Goal: Information Seeking & Learning: Learn about a topic

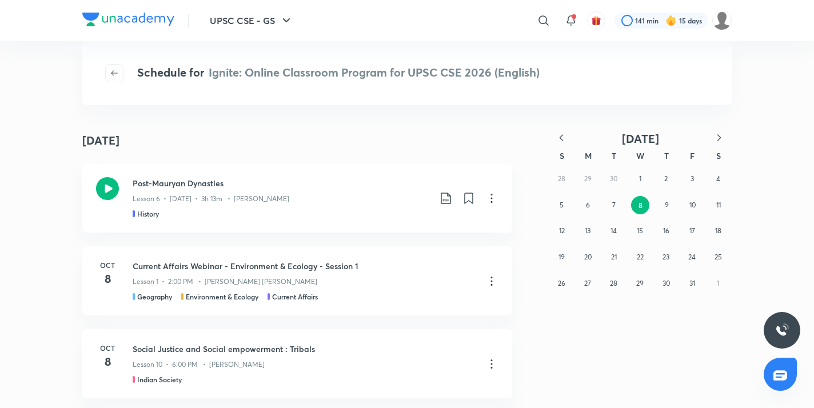
click at [560, 139] on icon "button" at bounding box center [560, 137] width 3 height 6
click at [560, 140] on icon "button" at bounding box center [560, 137] width 11 height 11
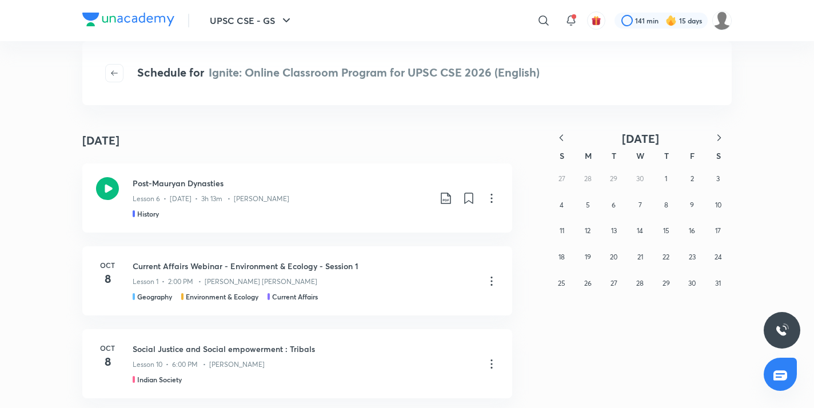
click at [560, 141] on icon "button" at bounding box center [560, 137] width 11 height 11
click at [633, 232] on button "16" at bounding box center [640, 231] width 18 height 18
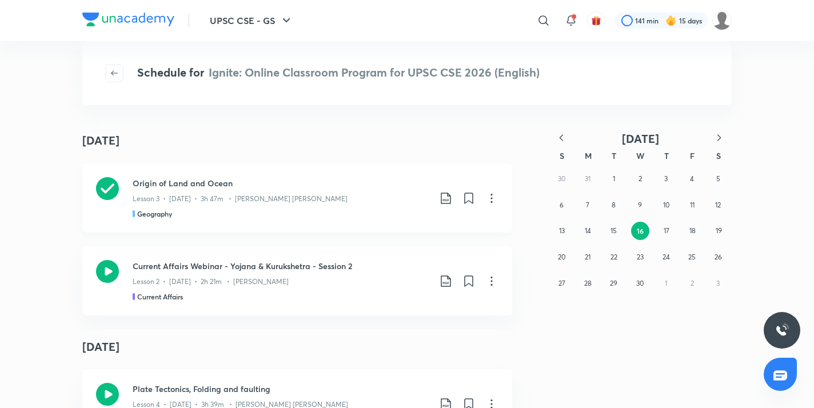
click at [442, 199] on icon at bounding box center [446, 198] width 14 height 14
click at [385, 255] on p "With annotation" at bounding box center [355, 260] width 59 height 12
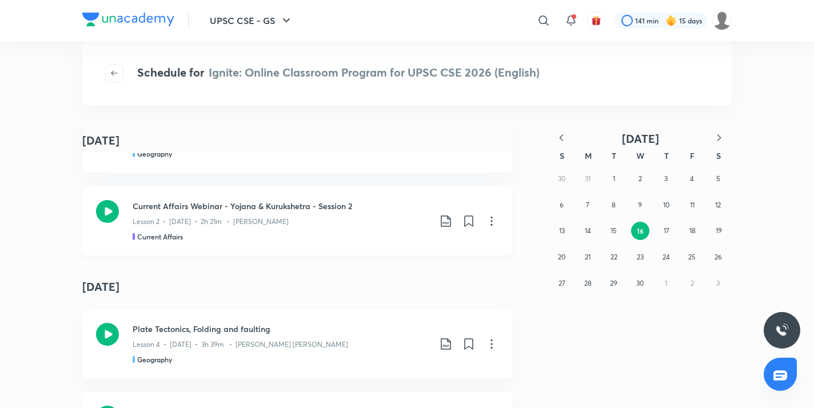
scroll to position [97, 0]
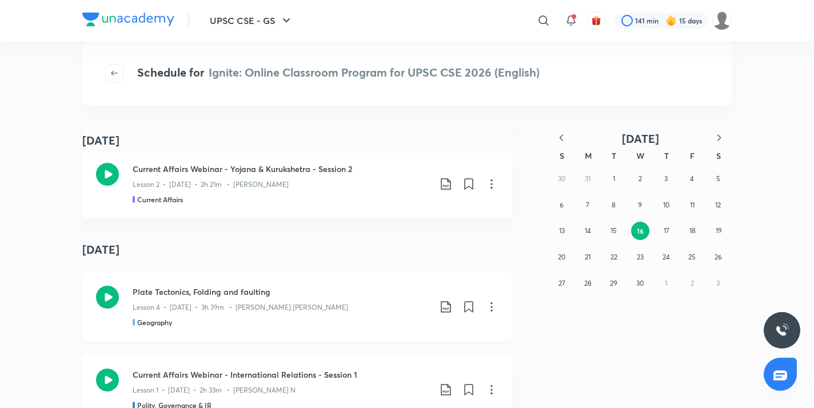
click at [105, 296] on icon at bounding box center [107, 297] width 23 height 23
